Goal: Complete application form

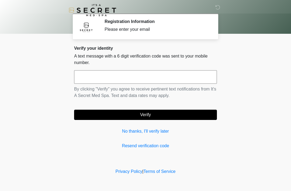
click at [140, 128] on link "No thanks, I'll verify later" at bounding box center [145, 131] width 143 height 6
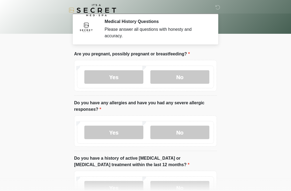
click at [175, 78] on label "No" at bounding box center [179, 76] width 59 height 13
click at [175, 131] on label "No" at bounding box center [179, 131] width 59 height 13
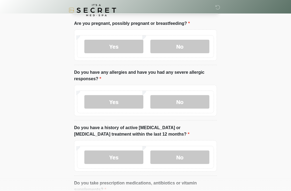
scroll to position [91, 0]
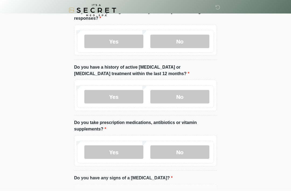
click at [171, 96] on label "No" at bounding box center [179, 96] width 59 height 13
click at [182, 155] on label "No" at bounding box center [179, 151] width 59 height 13
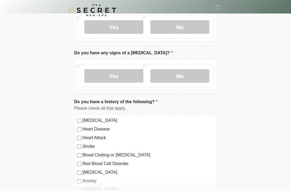
click at [174, 75] on label "No" at bounding box center [179, 75] width 59 height 13
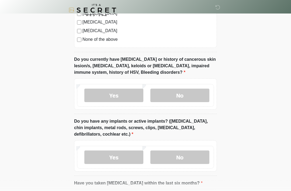
scroll to position [400, 0]
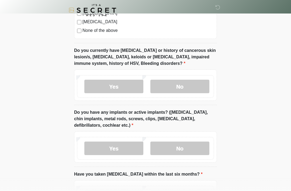
click at [165, 85] on label "No" at bounding box center [179, 86] width 59 height 13
click at [180, 157] on div "Yes No" at bounding box center [145, 148] width 137 height 23
click at [175, 143] on label "No" at bounding box center [179, 147] width 59 height 13
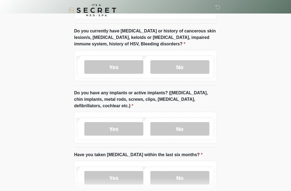
scroll to position [450, 0]
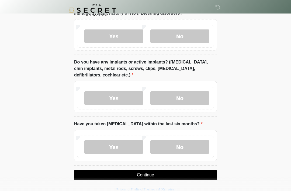
click at [159, 172] on button "Continue" at bounding box center [145, 175] width 143 height 10
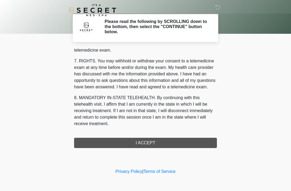
scroll to position [230, 0]
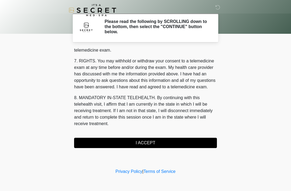
click at [130, 147] on button "I ACCEPT" at bounding box center [145, 142] width 143 height 10
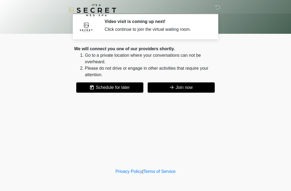
click at [175, 86] on button "Join now" at bounding box center [181, 87] width 67 height 10
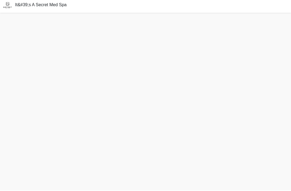
scroll to position [18, 0]
